Goal: Navigation & Orientation: Understand site structure

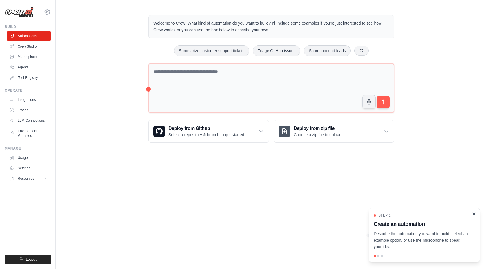
click at [473, 214] on icon "Close walkthrough" at bounding box center [474, 214] width 5 height 5
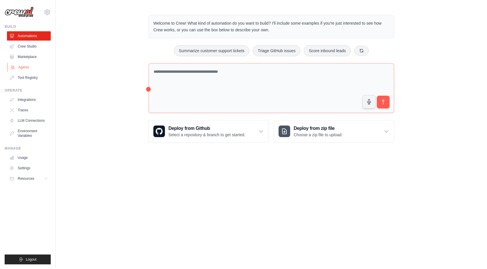
click at [23, 65] on link "Agents" at bounding box center [30, 67] width 44 height 9
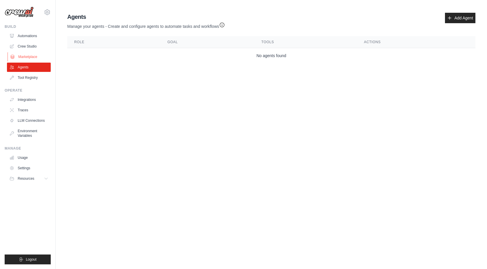
click at [29, 54] on link "Marketplace" at bounding box center [30, 56] width 44 height 9
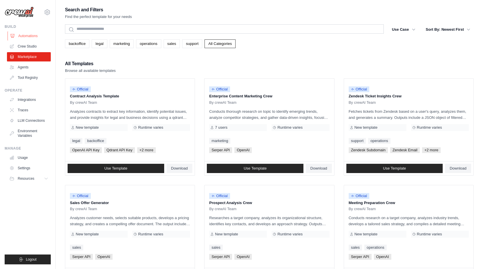
click at [32, 37] on link "Automations" at bounding box center [30, 35] width 44 height 9
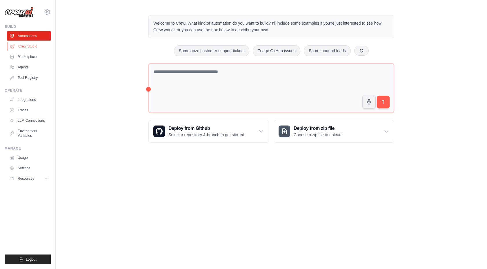
click at [28, 48] on link "Crew Studio" at bounding box center [30, 46] width 44 height 9
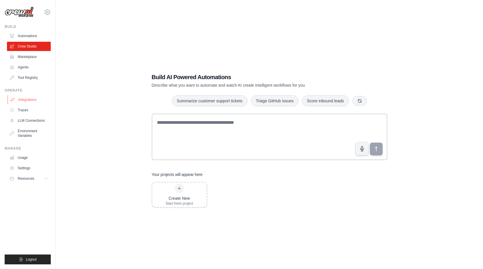
click at [19, 100] on link "Integrations" at bounding box center [30, 99] width 44 height 9
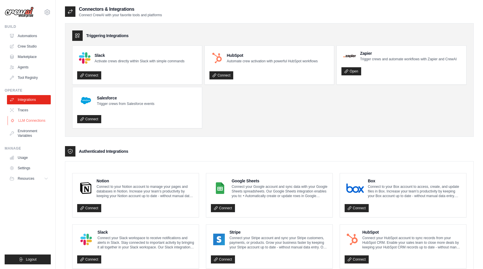
click at [34, 123] on link "LLM Connections" at bounding box center [30, 120] width 44 height 9
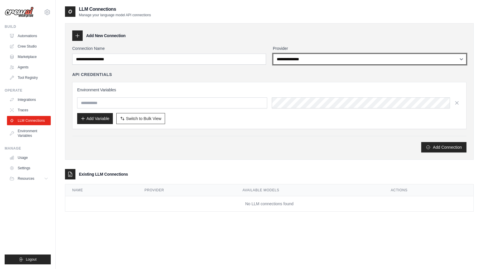
click at [307, 62] on select "**********" at bounding box center [370, 59] width 194 height 11
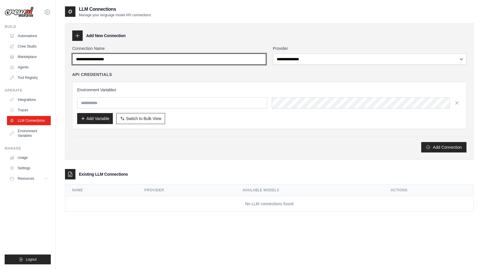
click at [230, 60] on input "Connection Name" at bounding box center [169, 59] width 194 height 11
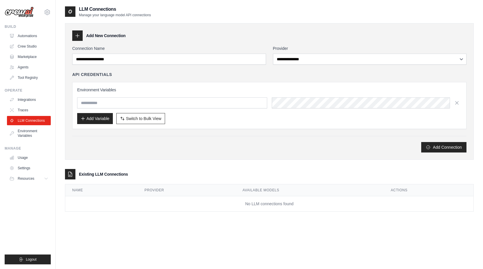
click at [220, 67] on div "**********" at bounding box center [269, 99] width 394 height 107
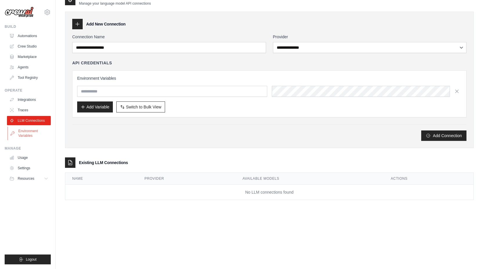
click at [27, 135] on link "Environment Variables" at bounding box center [30, 134] width 44 height 14
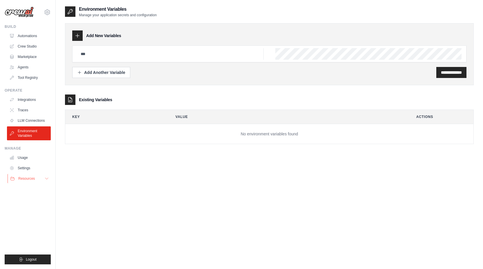
click at [35, 178] on span "Resources" at bounding box center [26, 178] width 17 height 5
click at [28, 191] on link "Documentation" at bounding box center [31, 189] width 40 height 8
